Goal: Find specific page/section

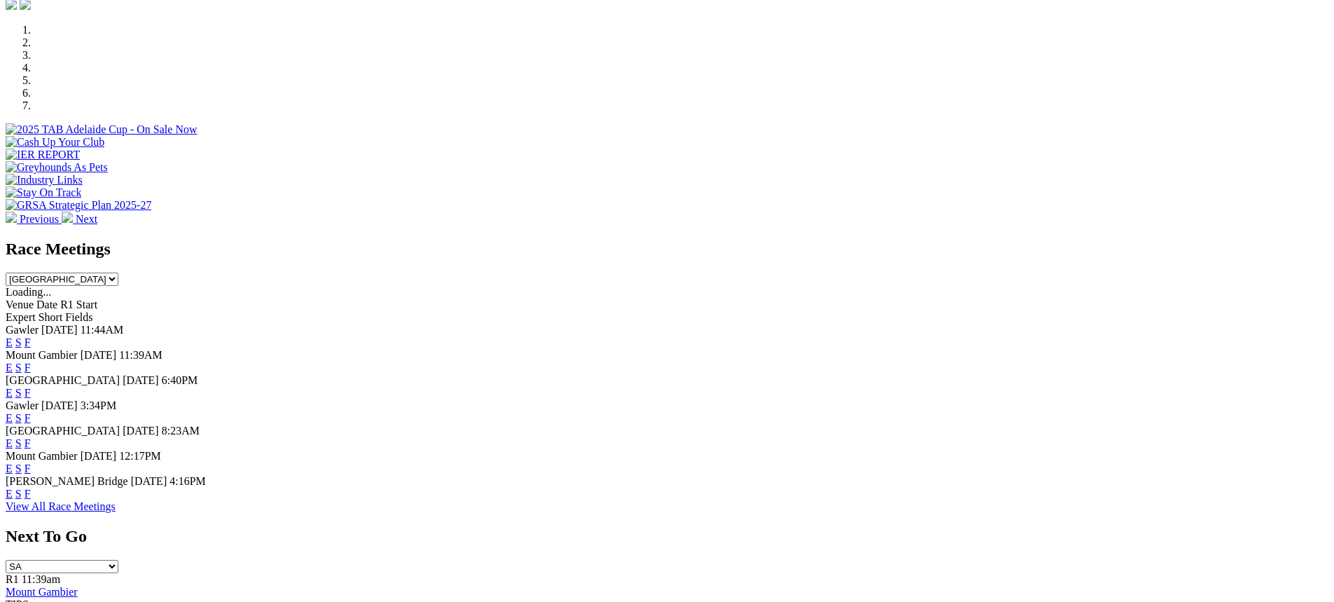
scroll to position [420, 0]
click at [31, 498] on link "F" at bounding box center [28, 492] width 6 height 12
click at [31, 468] on link "F" at bounding box center [28, 467] width 6 height 12
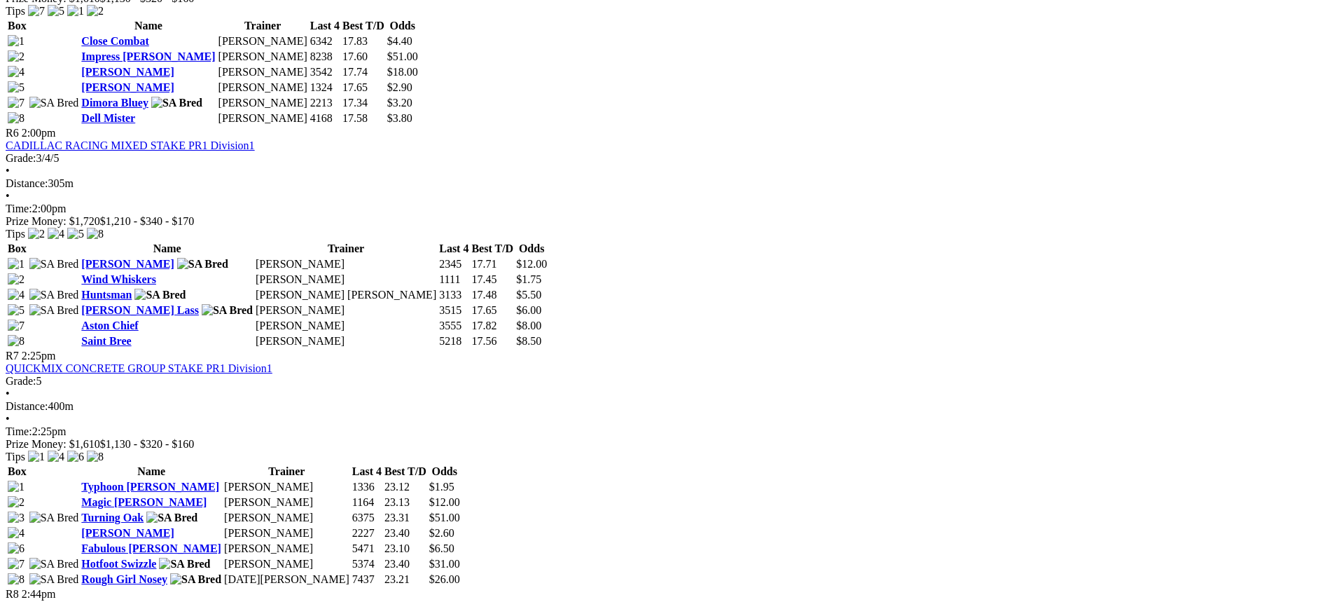
scroll to position [1681, 0]
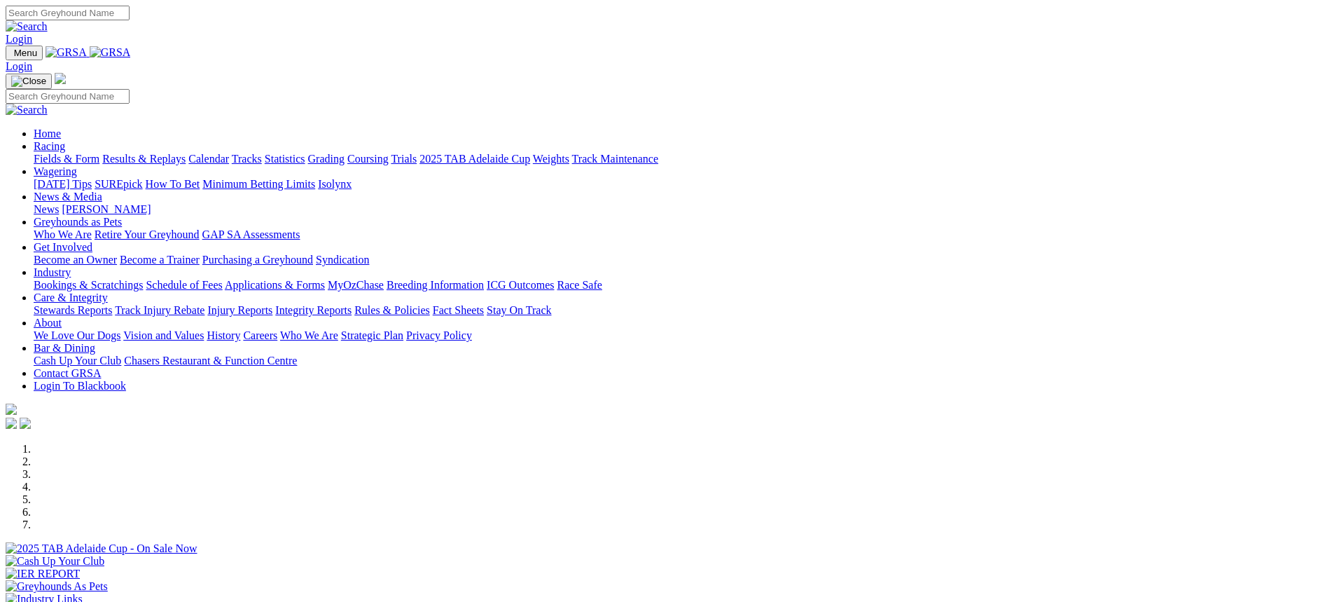
scroll to position [420, 0]
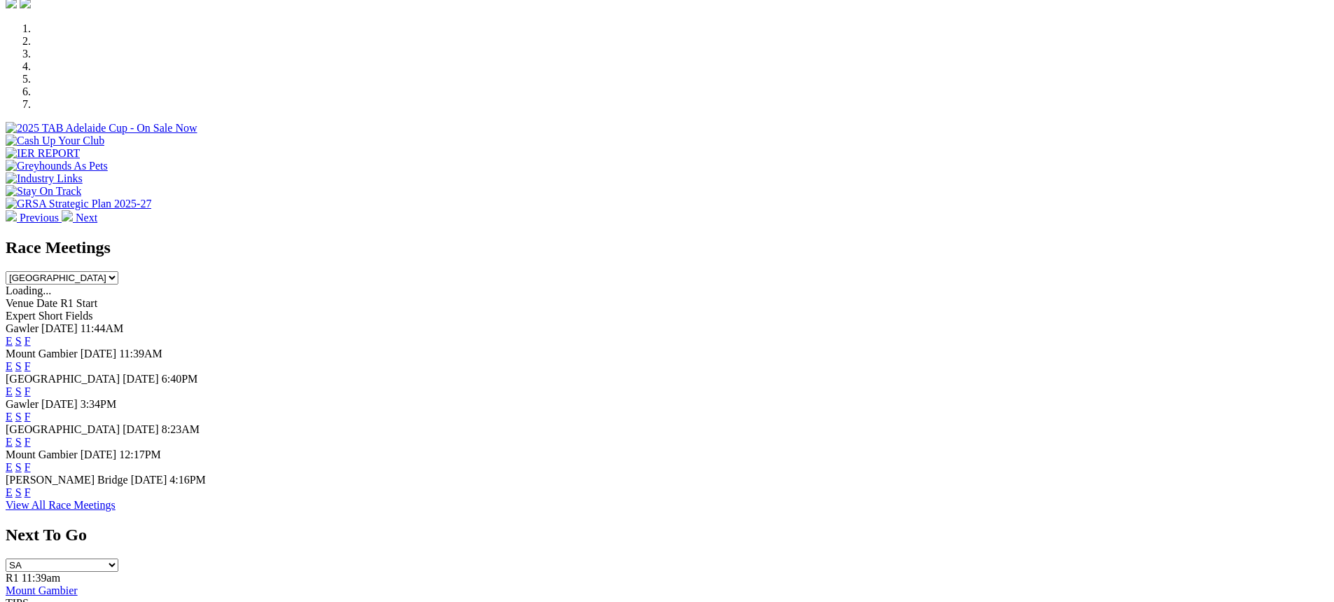
click at [31, 498] on link "F" at bounding box center [28, 492] width 6 height 12
